Goal: Transaction & Acquisition: Purchase product/service

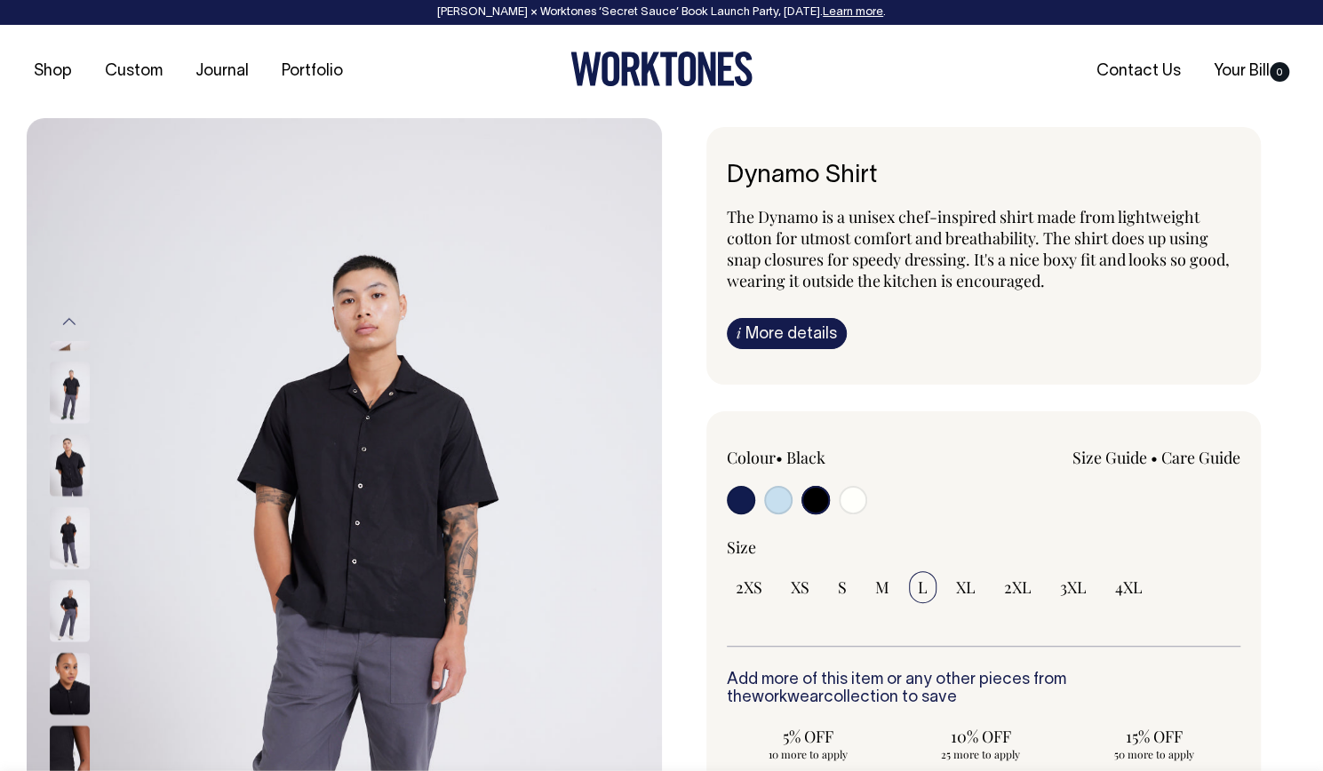
click at [267, 479] on img at bounding box center [344, 594] width 635 height 953
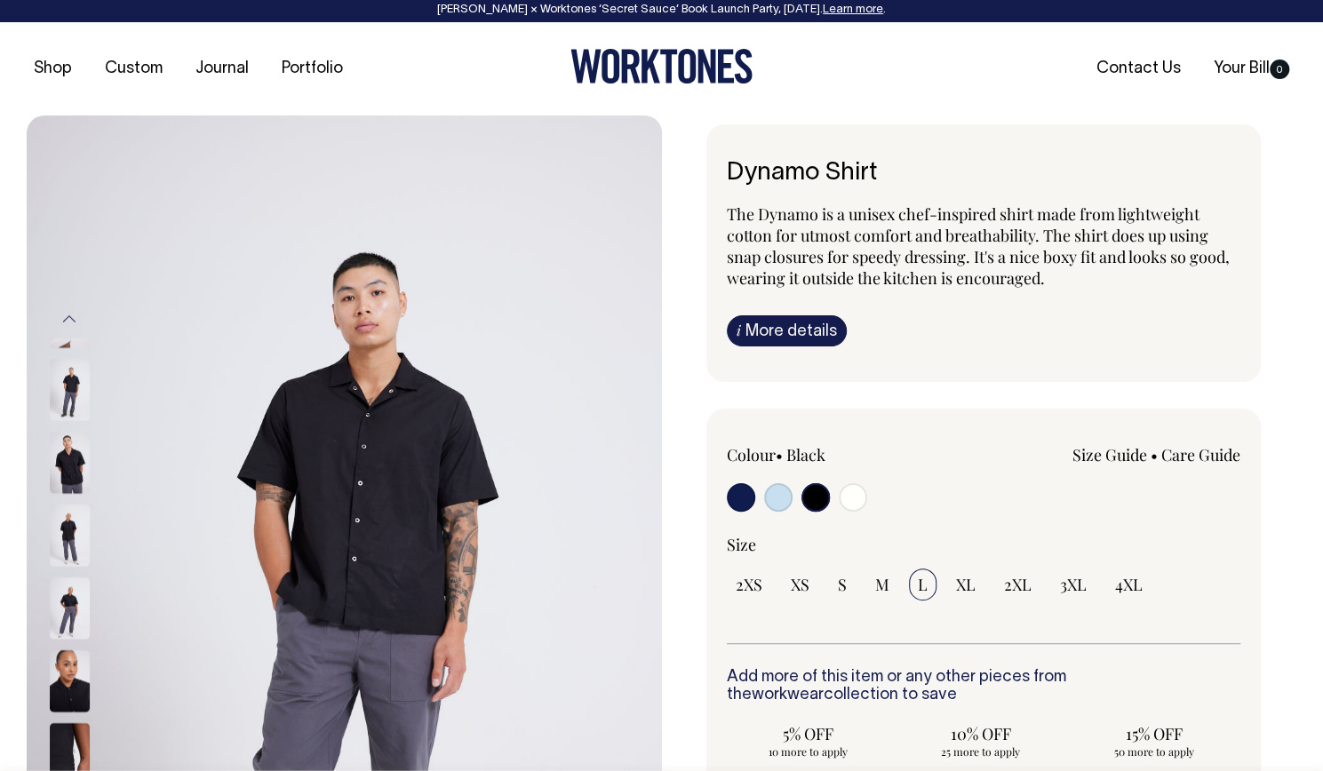
scroll to position [4, 0]
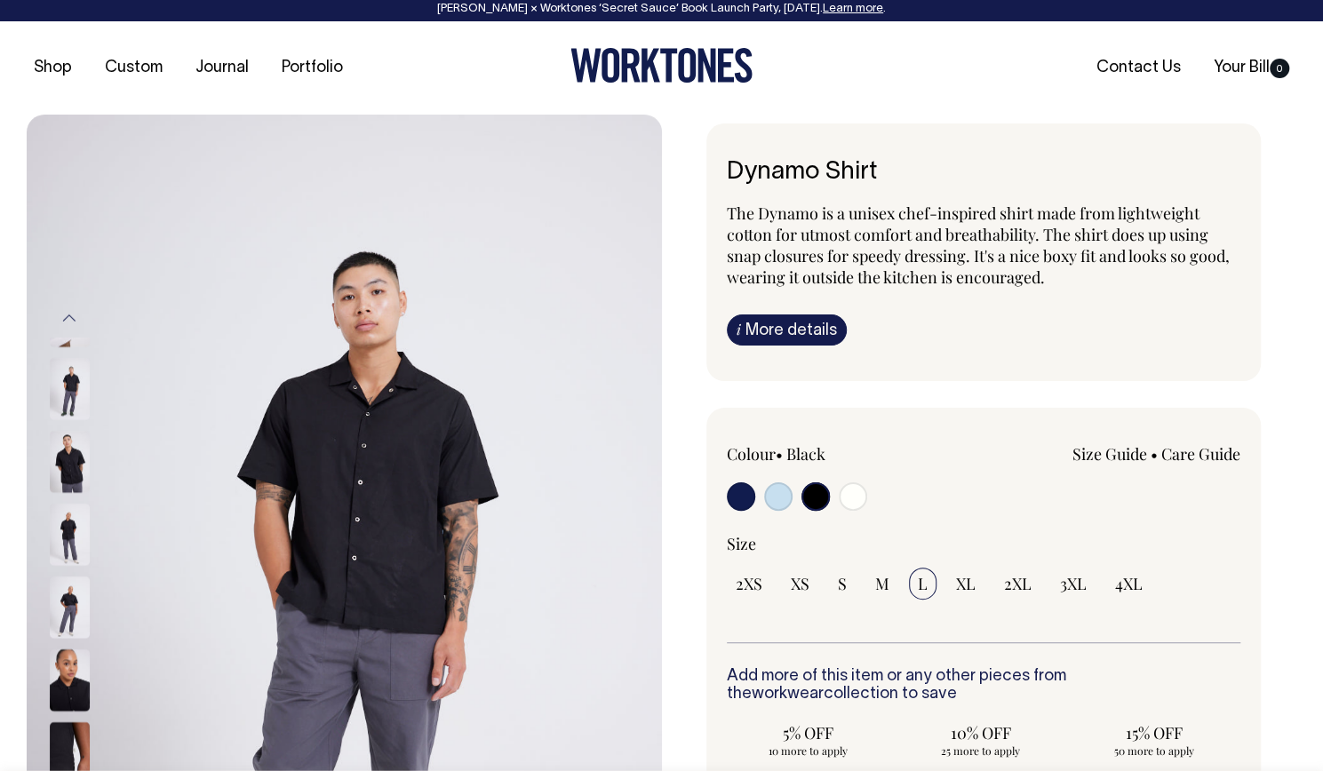
click at [66, 650] on img at bounding box center [70, 681] width 40 height 62
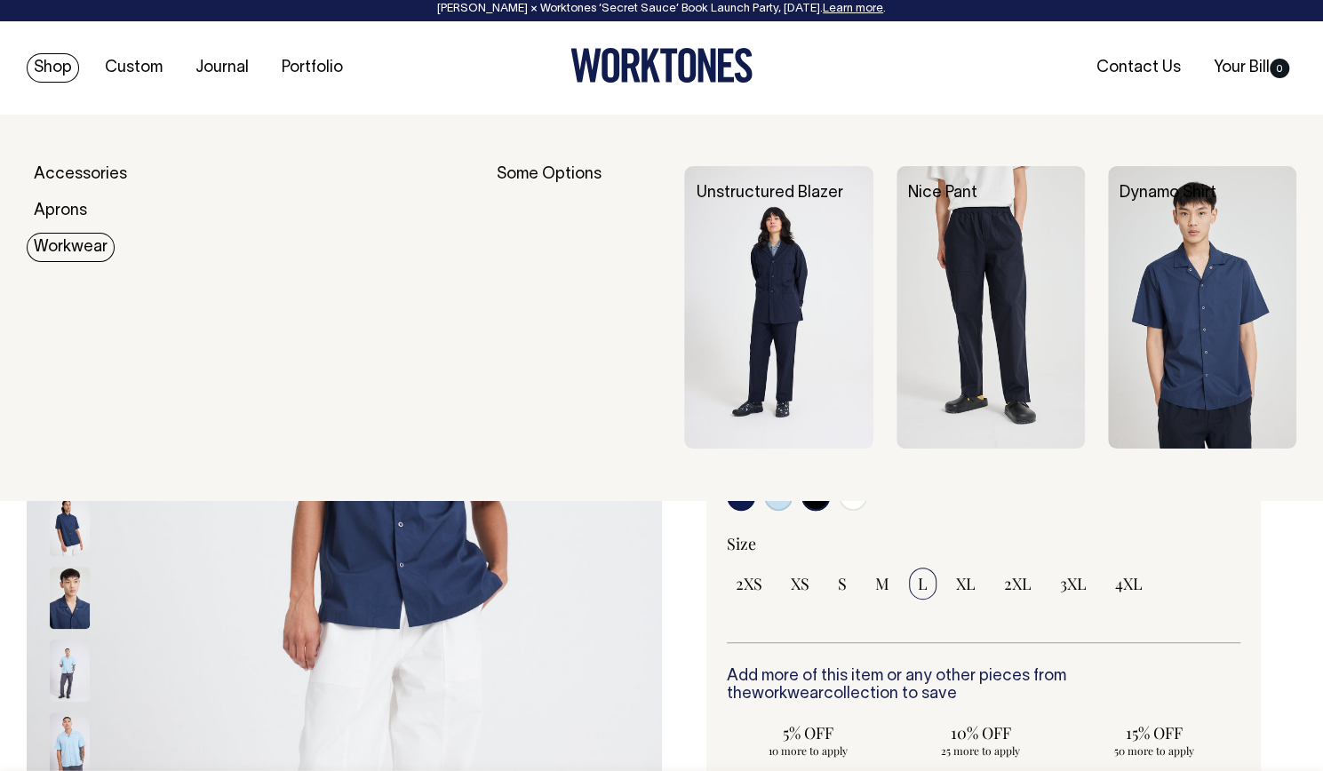
click at [80, 236] on link "Workwear" at bounding box center [71, 247] width 88 height 29
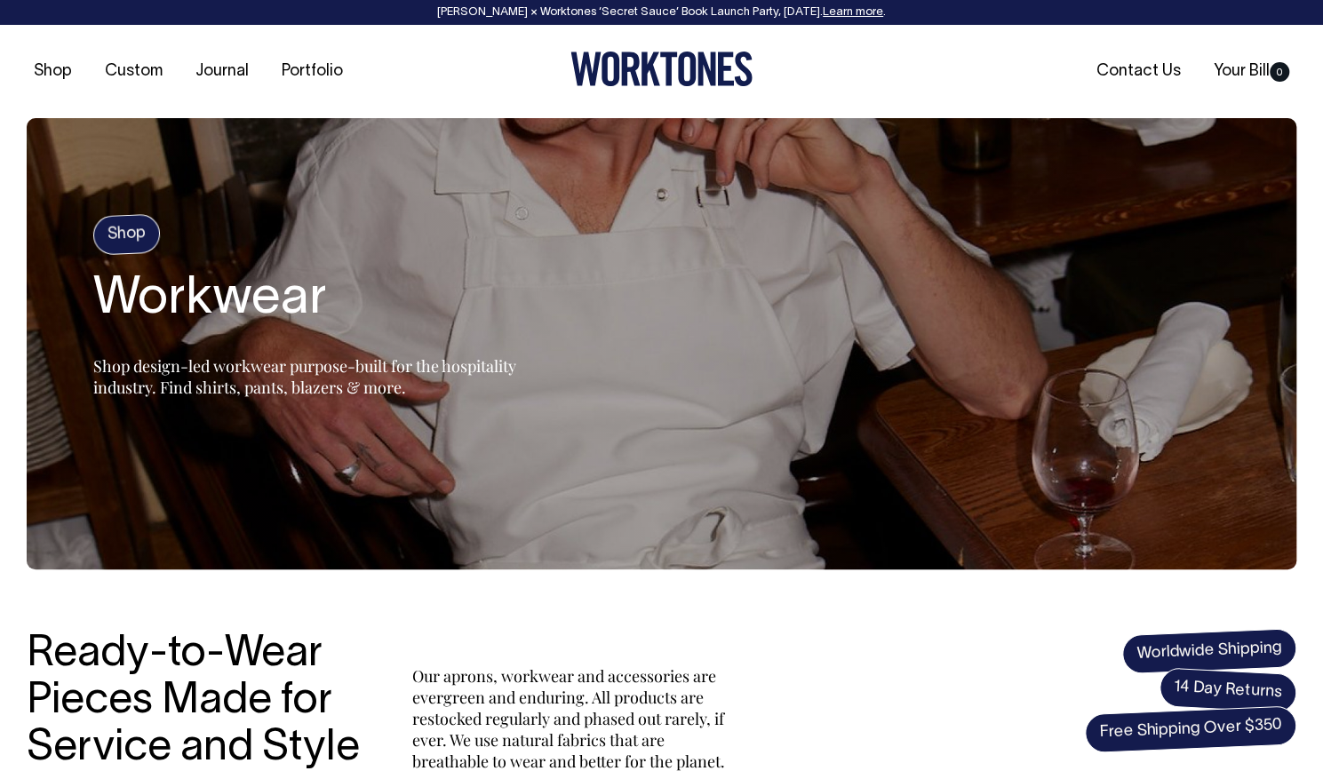
scroll to position [284, 0]
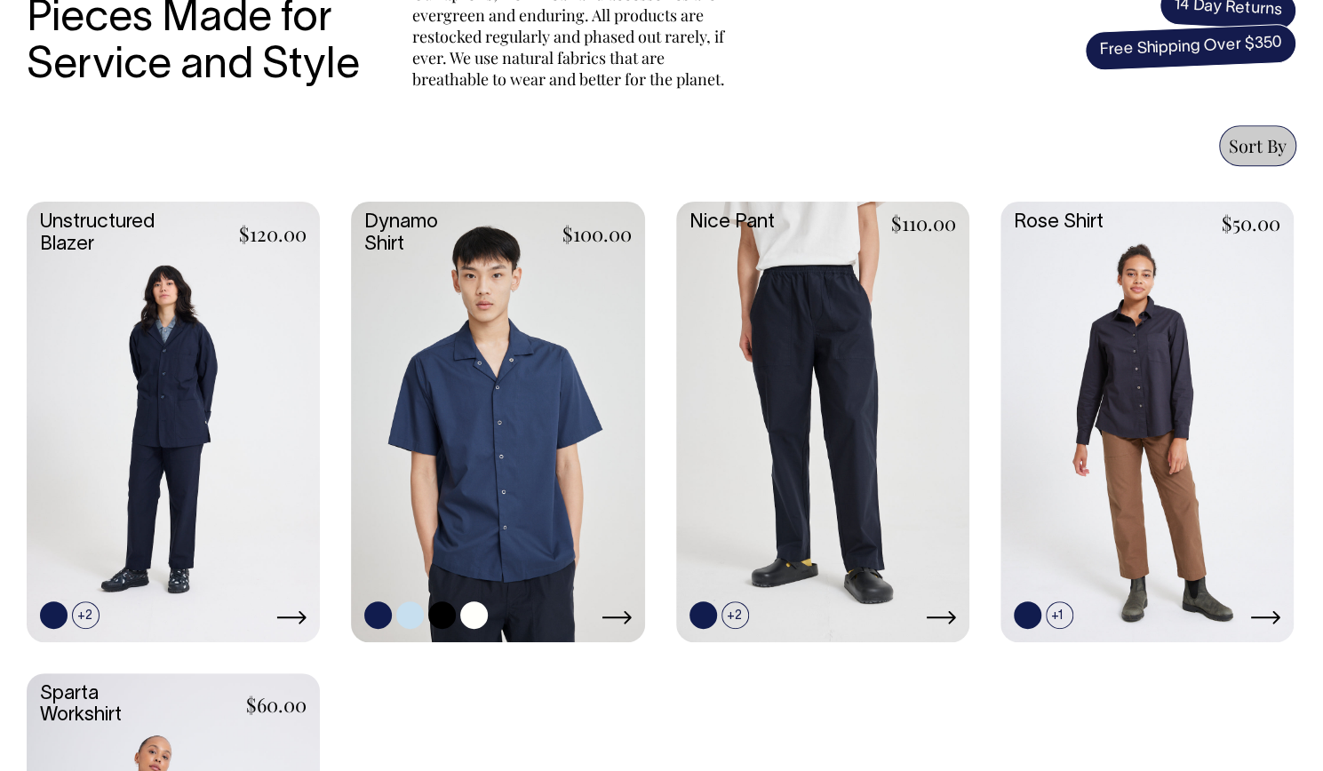
click at [508, 461] on link at bounding box center [497, 420] width 293 height 436
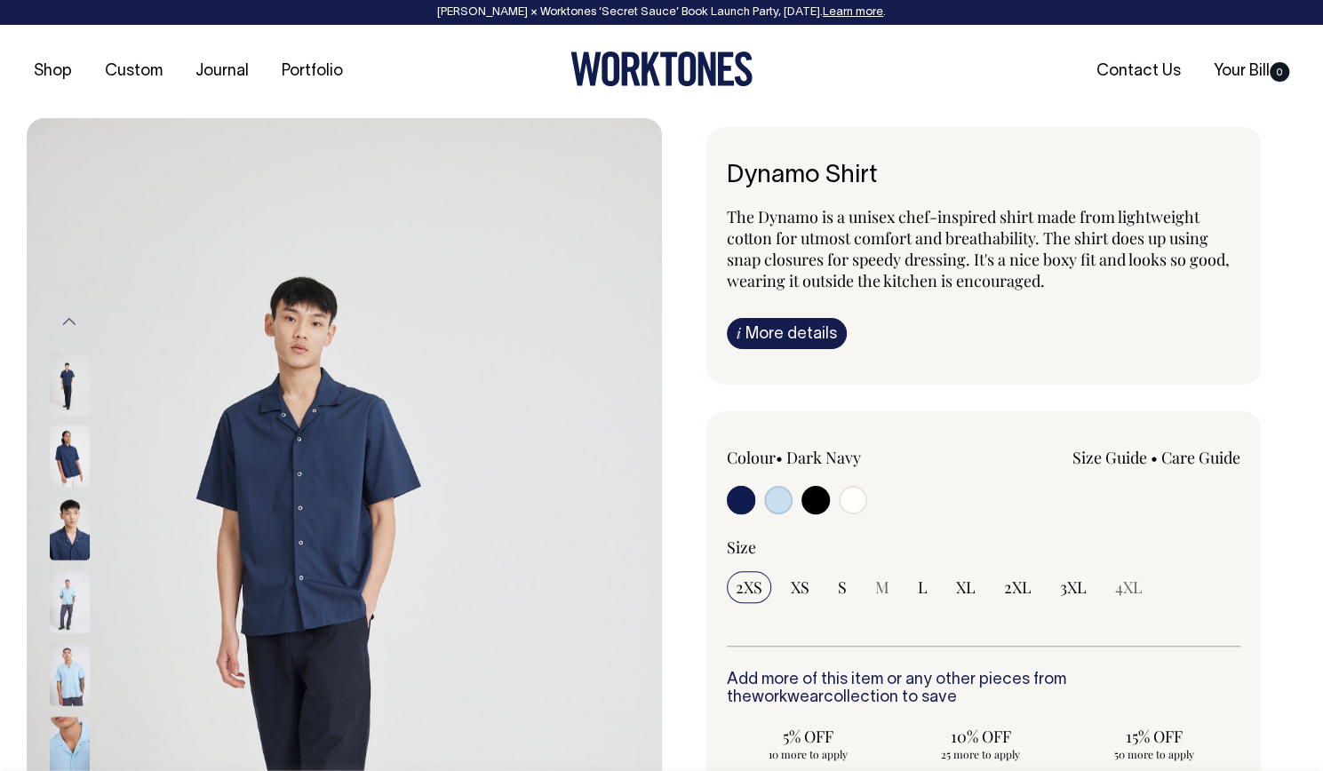
click at [823, 486] on input "radio" at bounding box center [816, 500] width 28 height 28
radio input "true"
select select "Black"
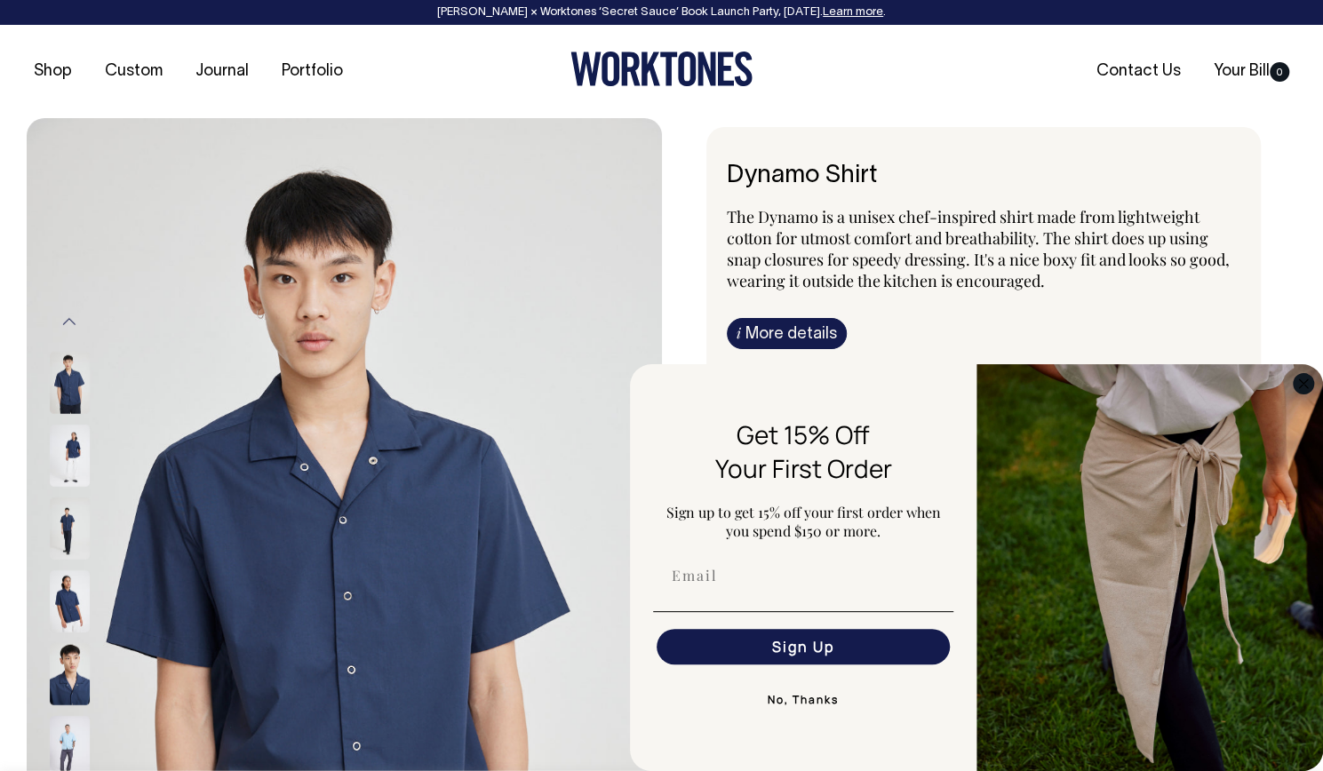
click at [1304, 381] on circle "Close dialog" at bounding box center [1304, 383] width 20 height 20
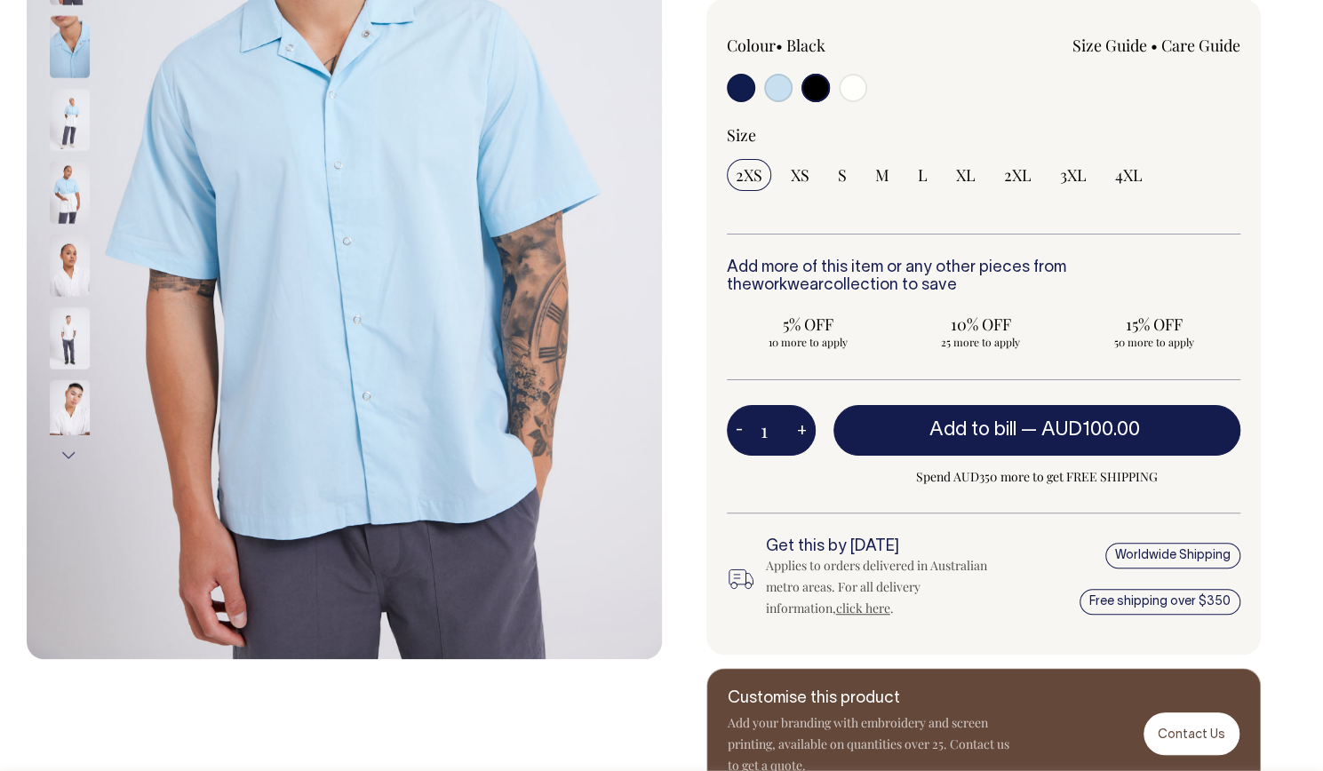
scroll to position [413, 0]
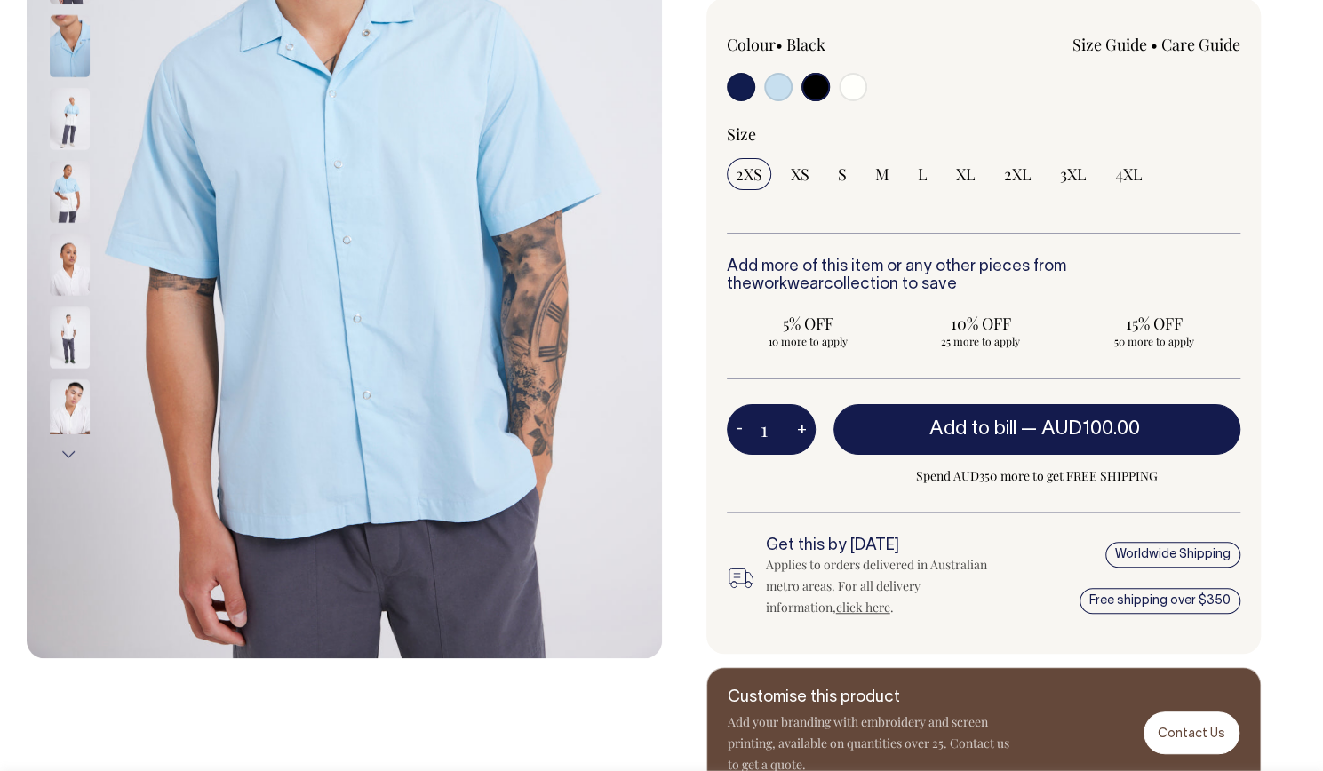
click at [810, 93] on input "radio" at bounding box center [816, 87] width 28 height 28
click at [818, 84] on input "radio" at bounding box center [816, 87] width 28 height 28
click at [67, 449] on button "Next" at bounding box center [69, 455] width 27 height 40
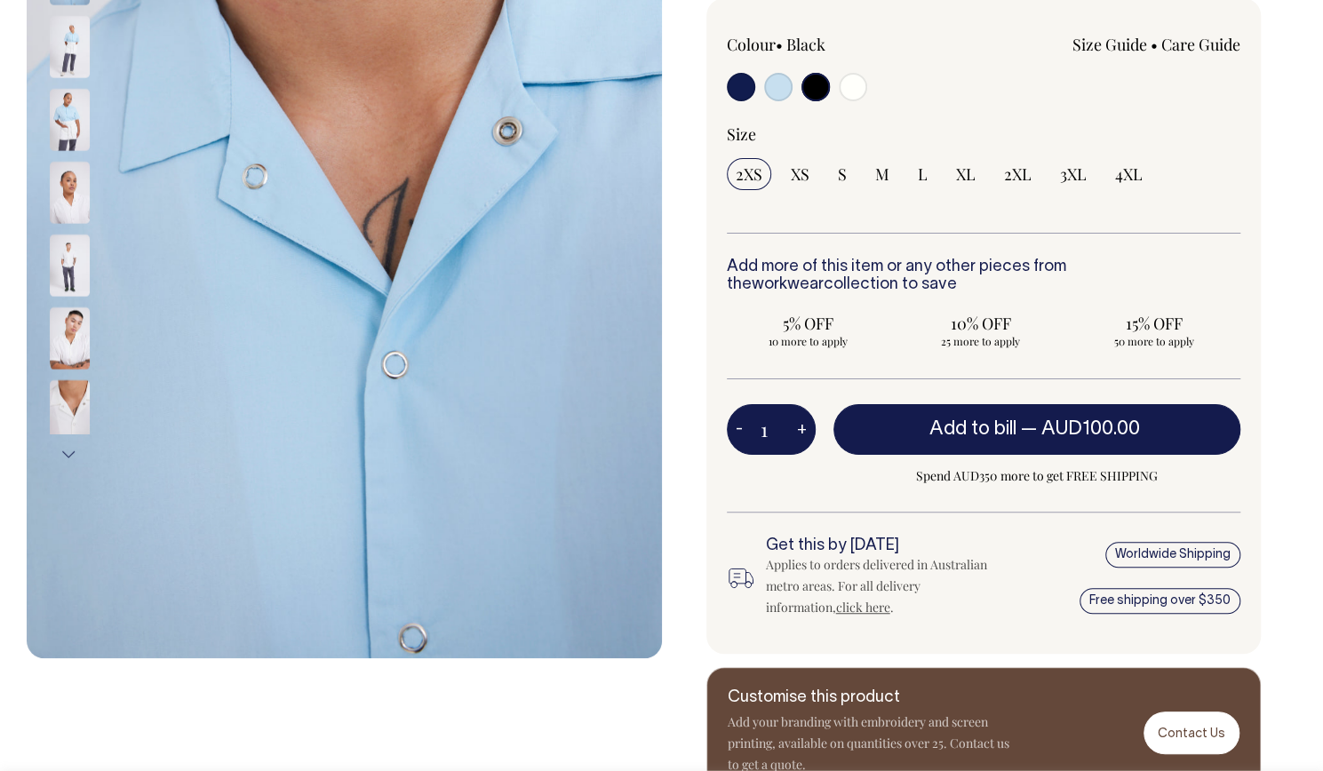
click at [67, 449] on button "Next" at bounding box center [69, 455] width 27 height 40
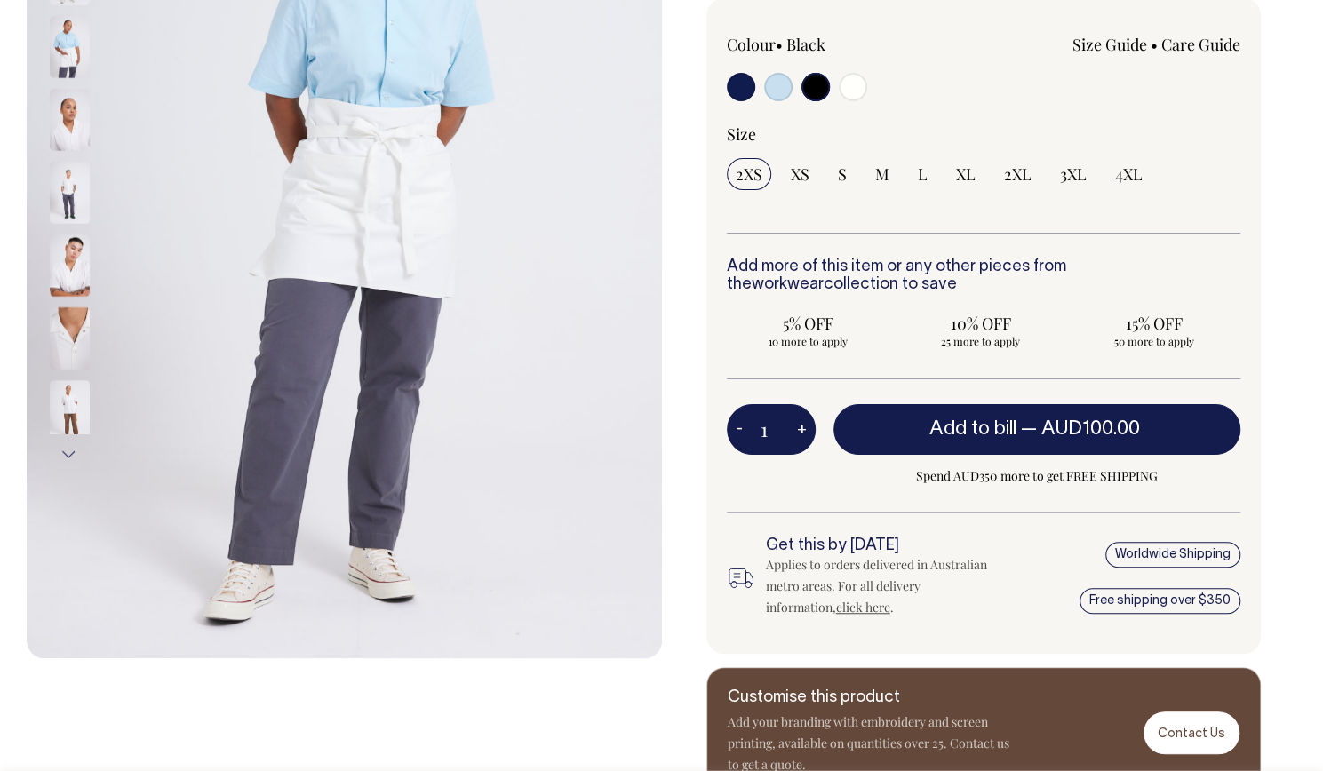
click at [67, 449] on button "Next" at bounding box center [69, 455] width 27 height 40
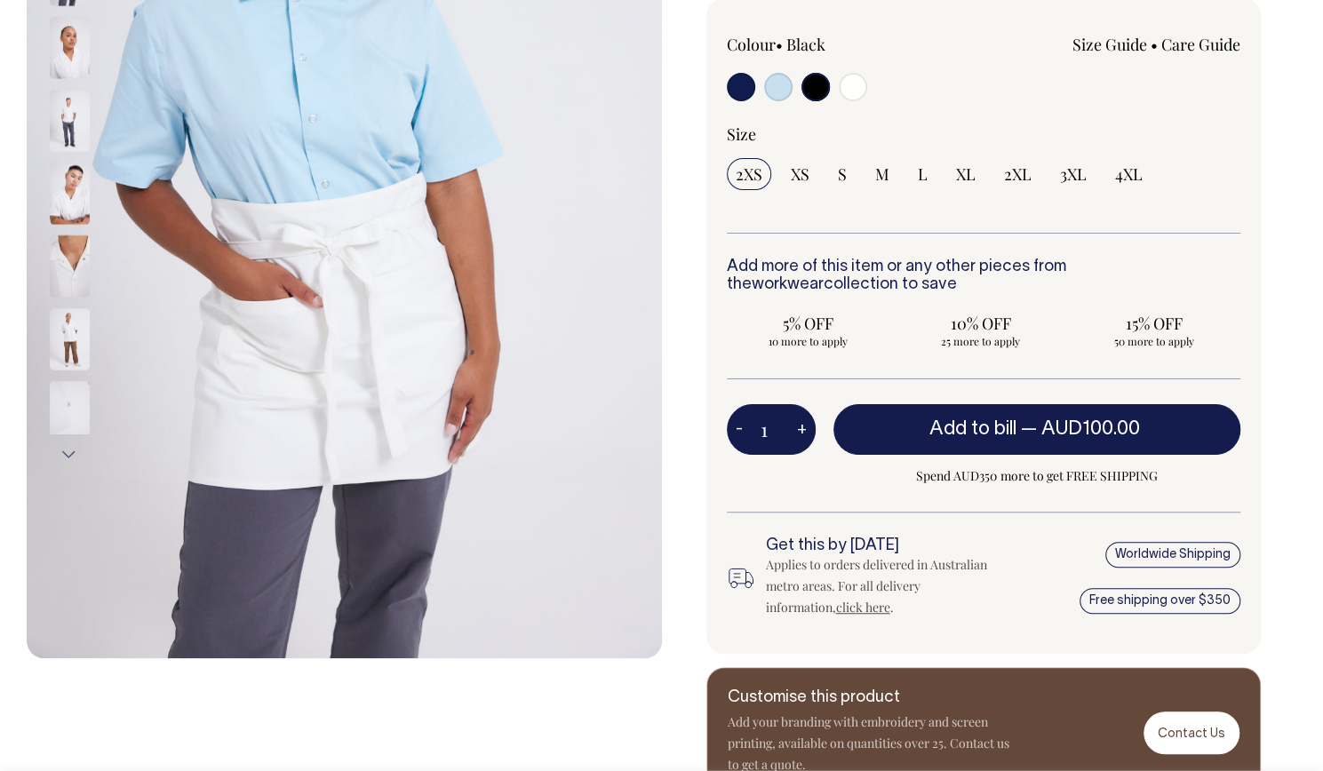
click at [67, 449] on button "Next" at bounding box center [69, 455] width 27 height 40
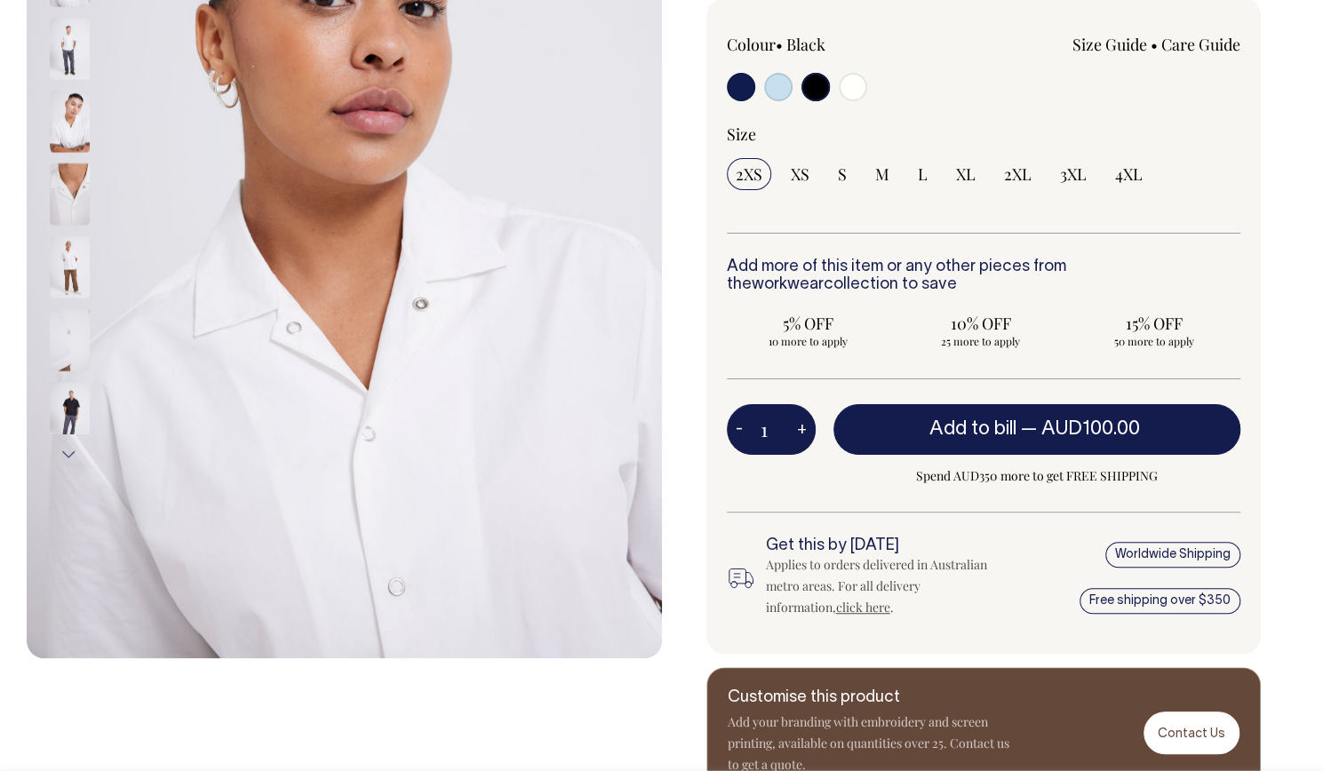
click at [67, 449] on button "Next" at bounding box center [69, 455] width 27 height 40
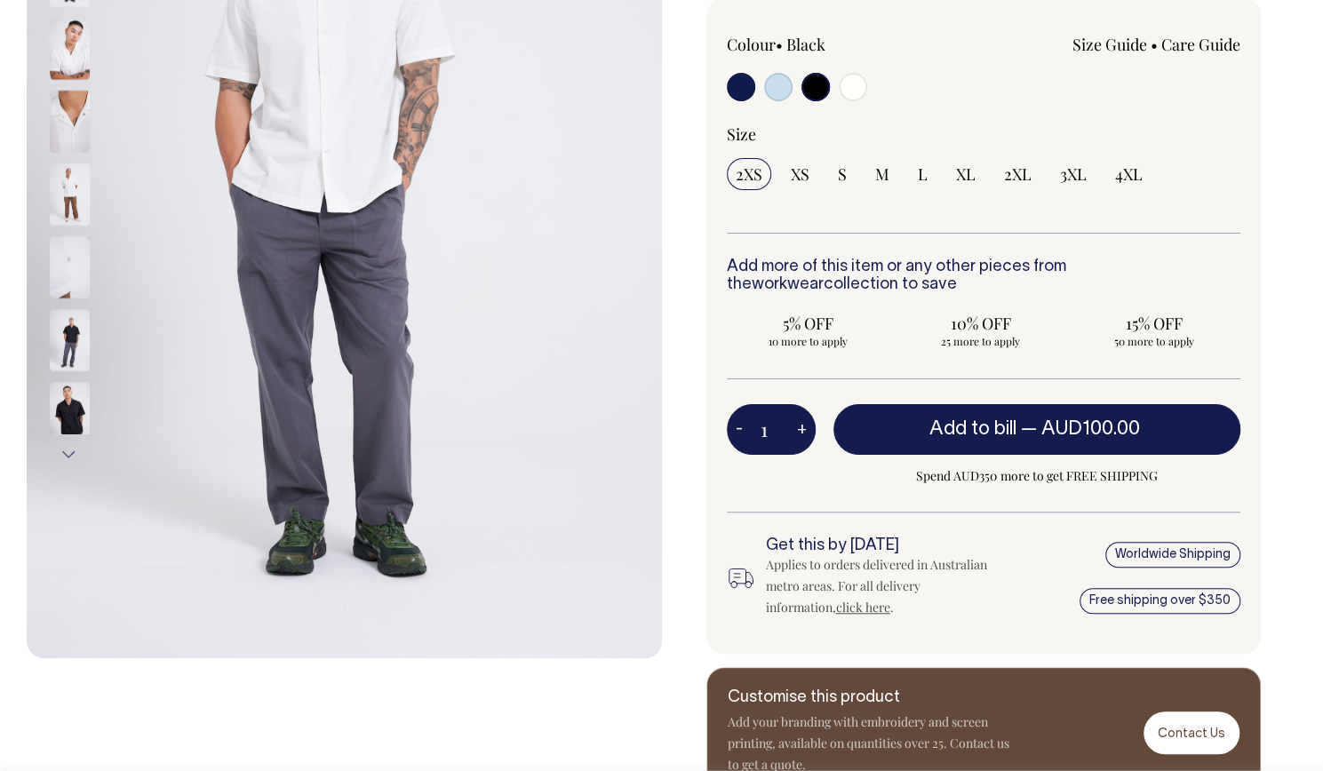
click at [81, 331] on img at bounding box center [70, 340] width 40 height 62
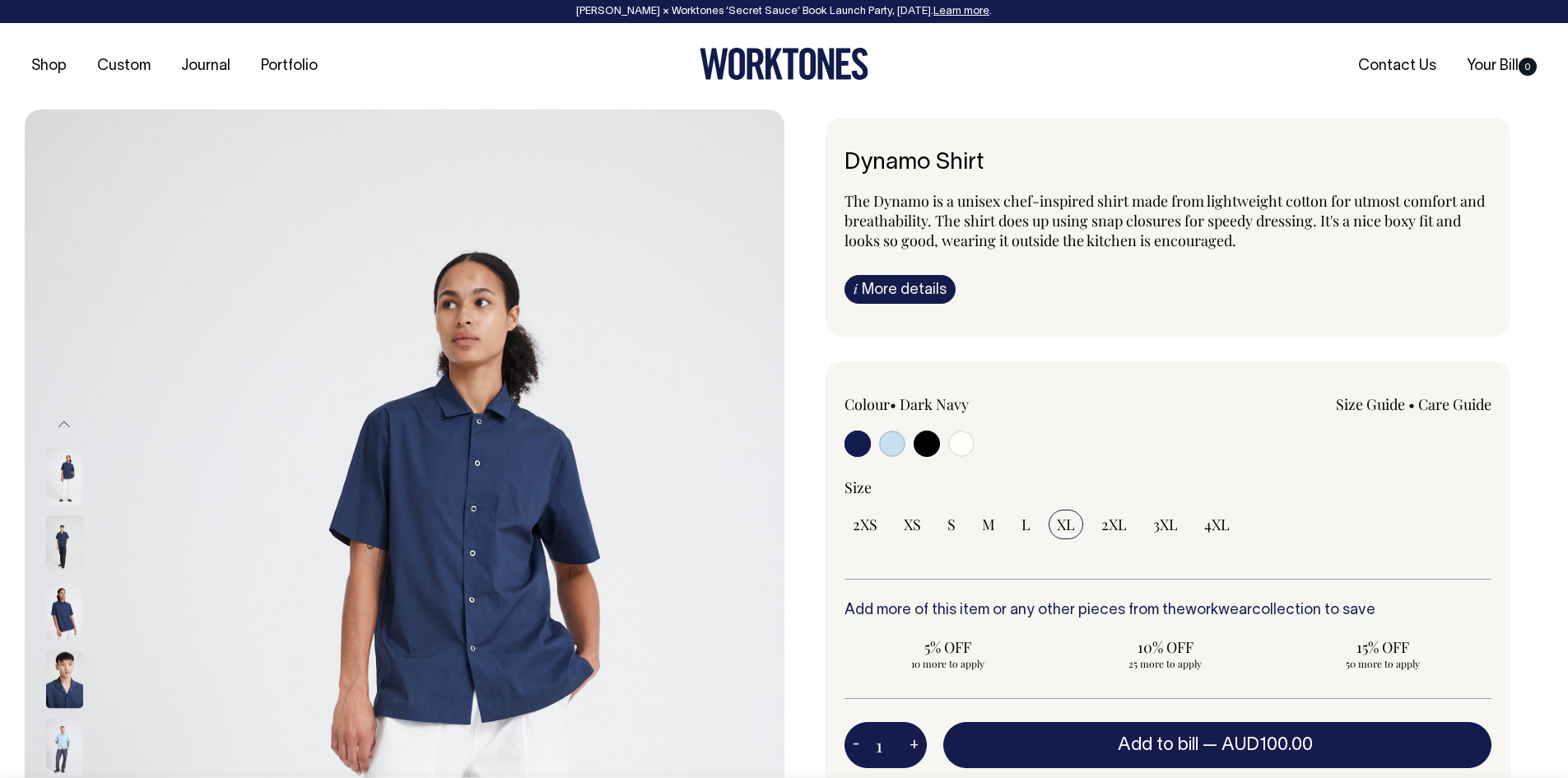
click at [930, 439] on input "radio" at bounding box center [926, 444] width 26 height 26
radio input "true"
select select "Black"
